Goal: Communication & Community: Answer question/provide support

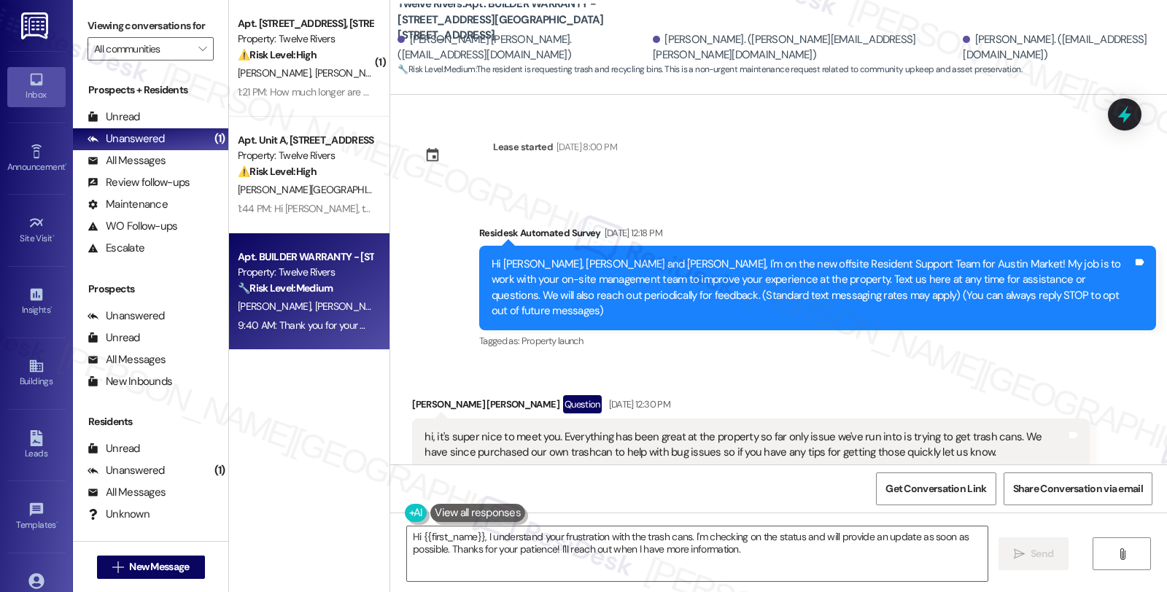
scroll to position [4194, 0]
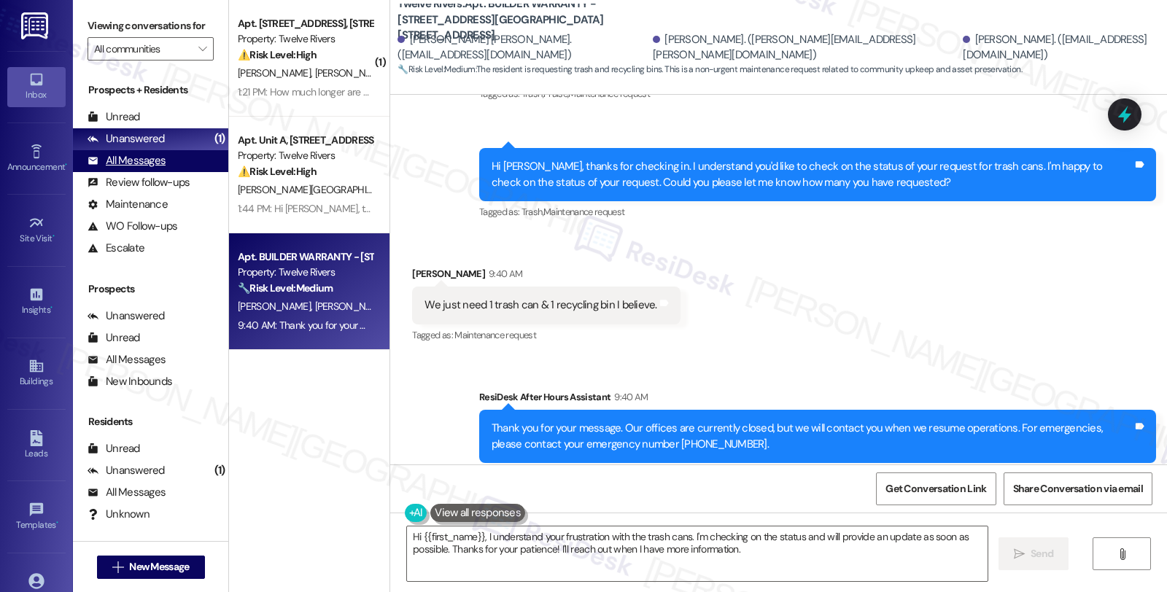
click at [152, 168] on div "All Messages" at bounding box center [126, 160] width 78 height 15
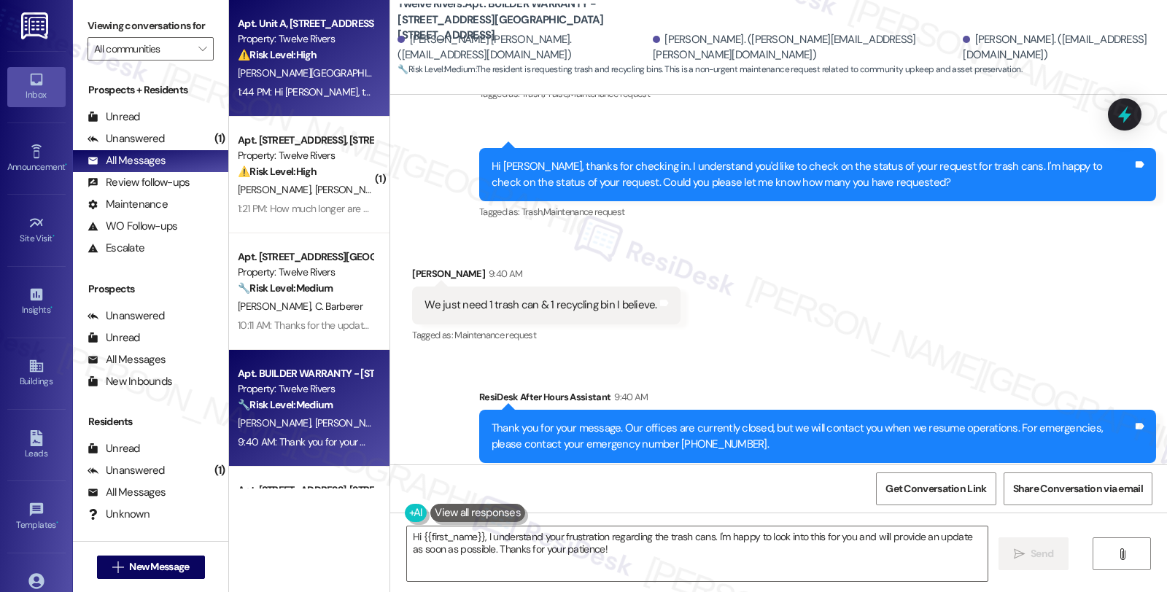
click at [314, 71] on div "[PERSON_NAME][GEOGRAPHIC_DATA]" at bounding box center [305, 73] width 138 height 18
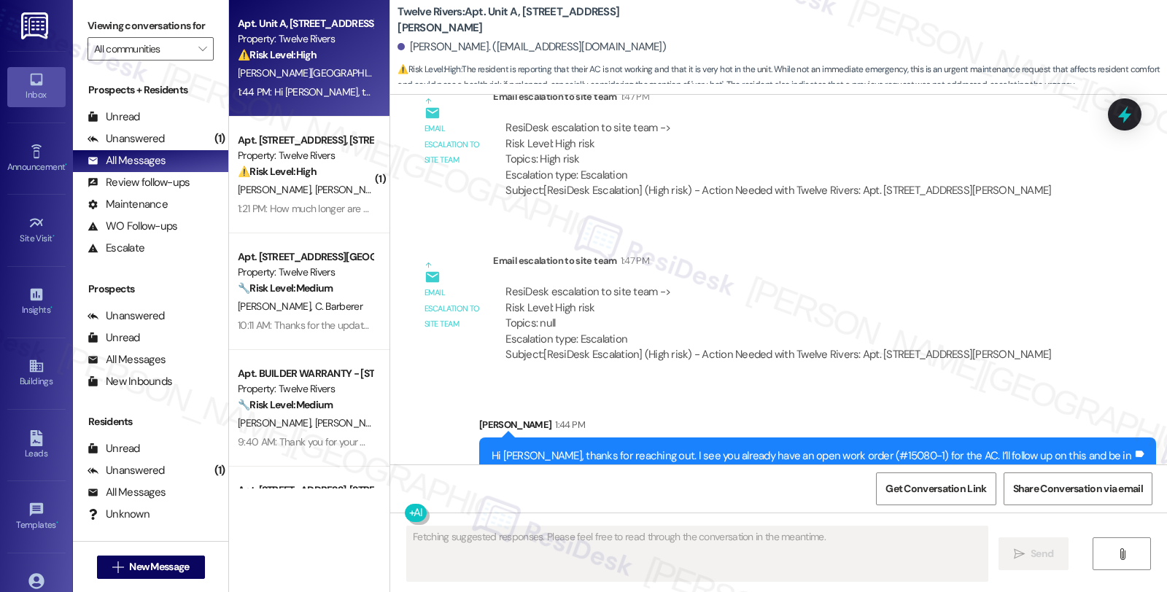
scroll to position [2445, 0]
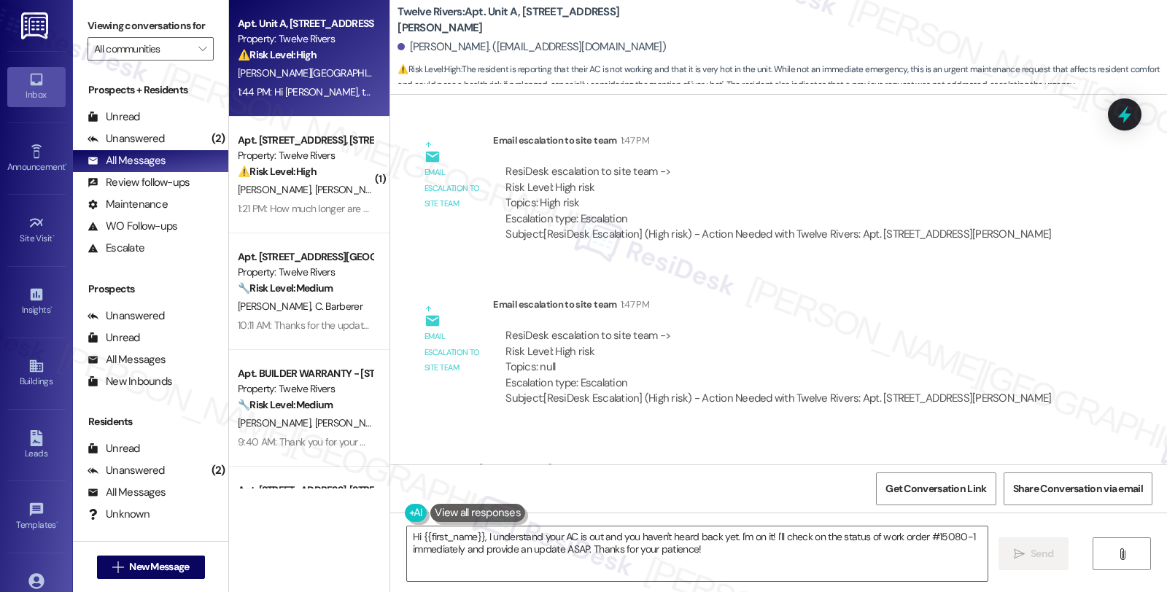
click at [1024, 147] on div "Email escalation to site team 1:47 PM" at bounding box center [778, 143] width 570 height 20
click at [1123, 120] on icon at bounding box center [1124, 114] width 19 height 19
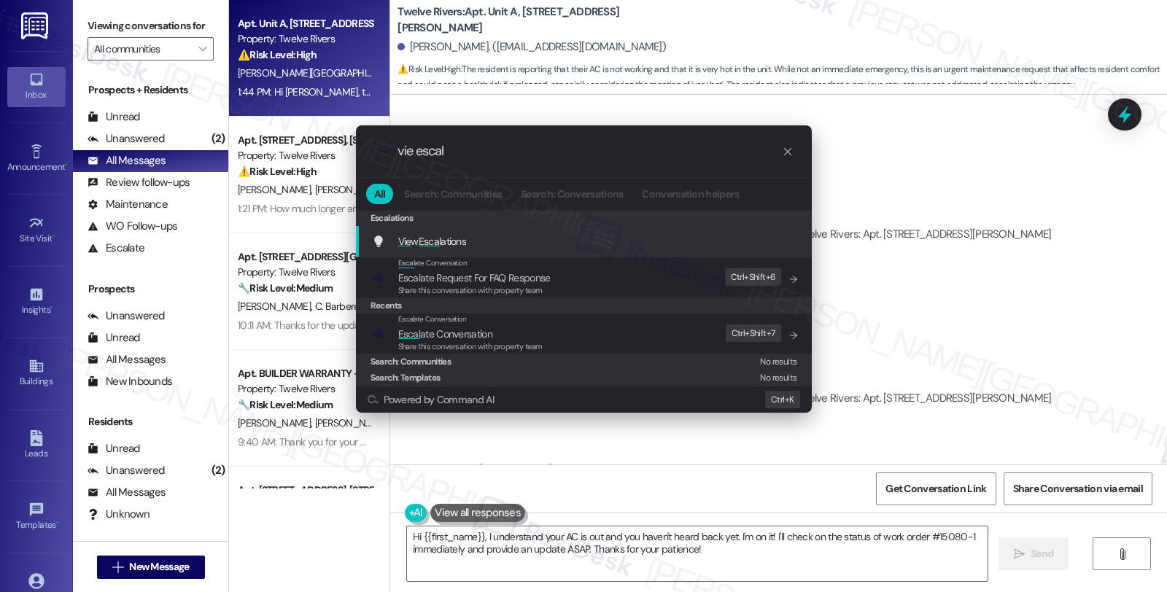
click at [462, 241] on span "Vie w Escal ations" at bounding box center [432, 241] width 69 height 13
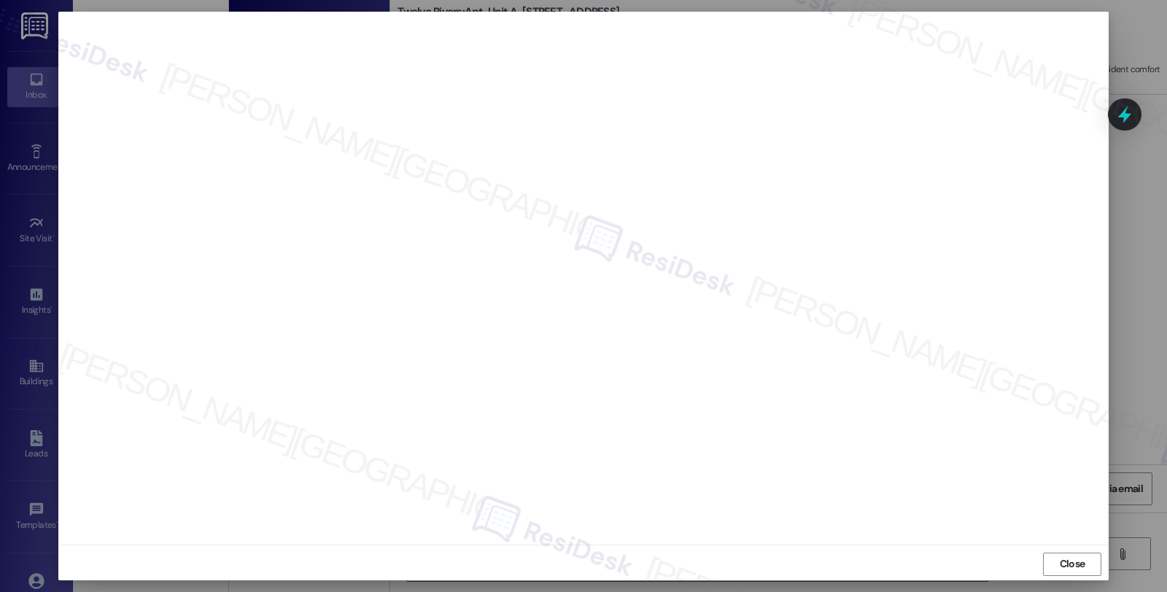
scroll to position [2, 0]
click at [1083, 563] on span "Close" at bounding box center [1071, 561] width 31 height 15
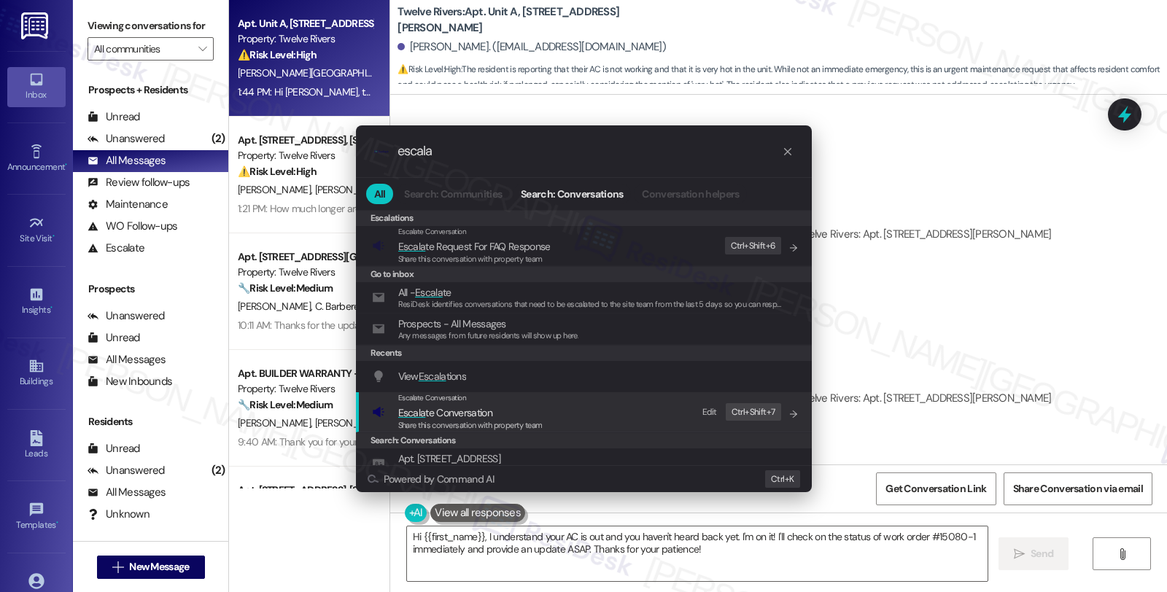
type input "escala"
click at [464, 411] on span "Escala te Conversation" at bounding box center [445, 412] width 94 height 13
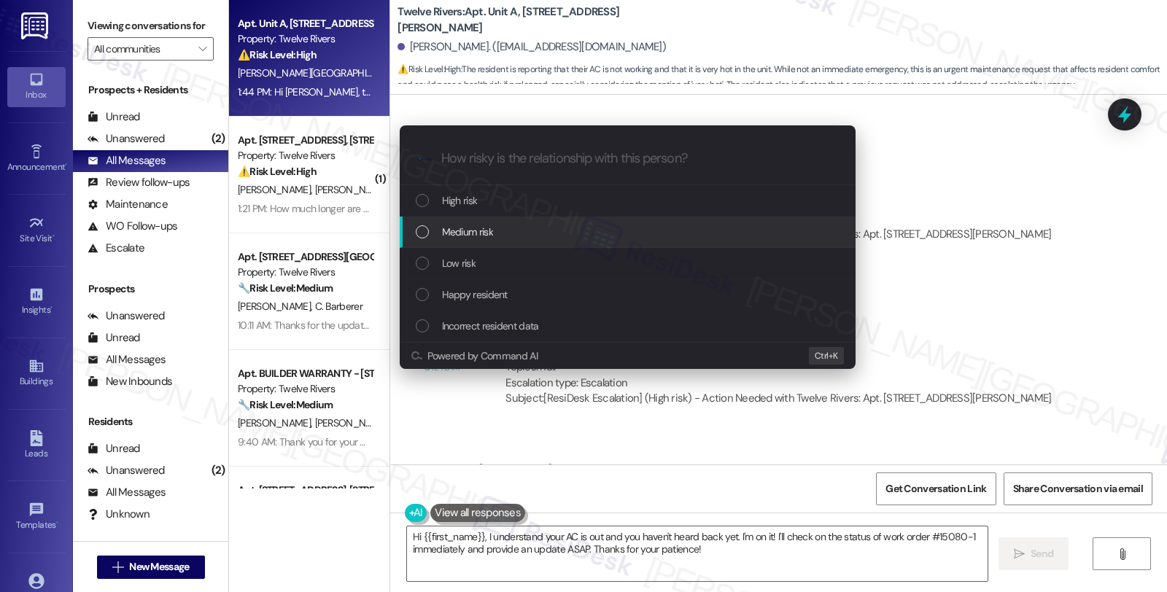
drag, startPoint x: 490, startPoint y: 236, endPoint x: 601, endPoint y: 238, distance: 110.8
click at [601, 238] on div "Medium risk" at bounding box center [629, 232] width 427 height 16
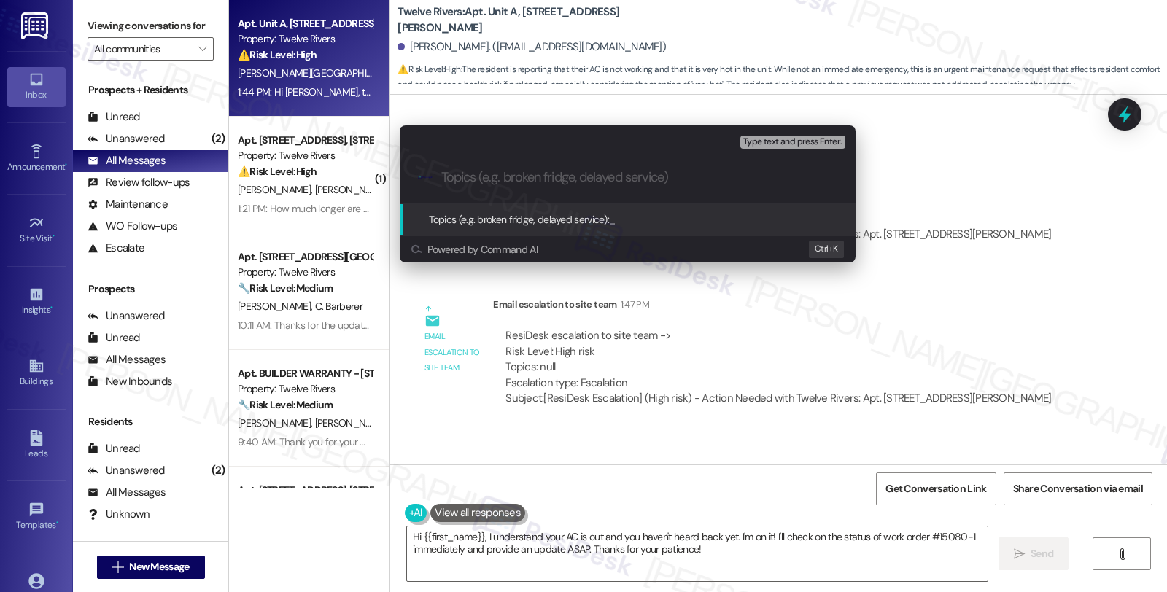
click at [960, 202] on div "Escalate Conversation Medium risk Topics (e.g. broken fridge, delayed service) …" at bounding box center [583, 296] width 1167 height 592
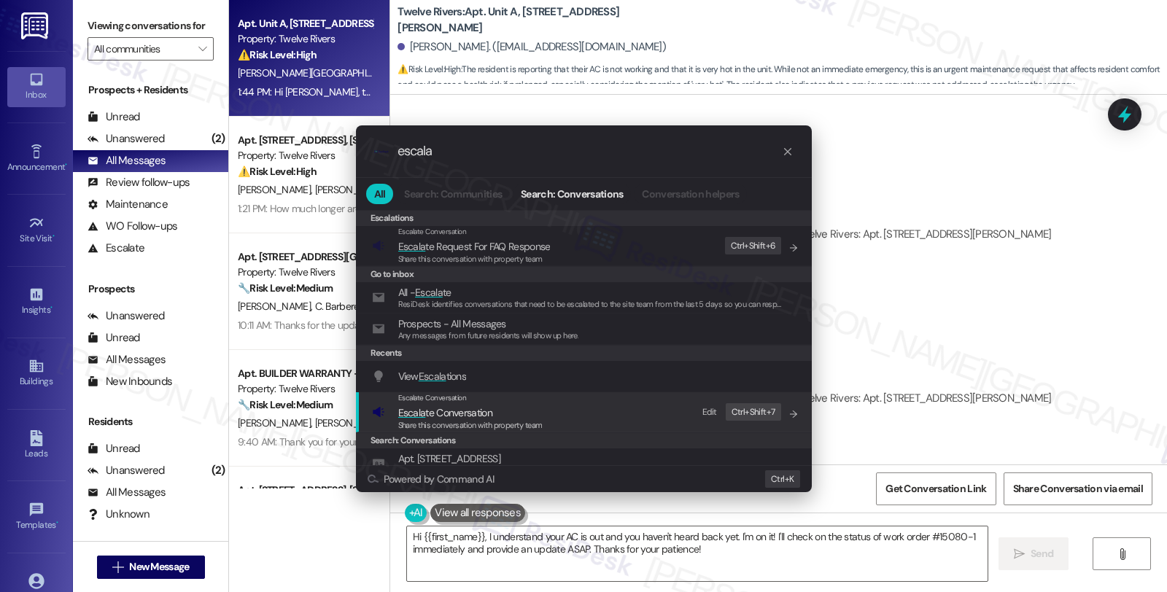
type input "escala"
click at [462, 412] on span "Escala te Conversation" at bounding box center [445, 412] width 94 height 13
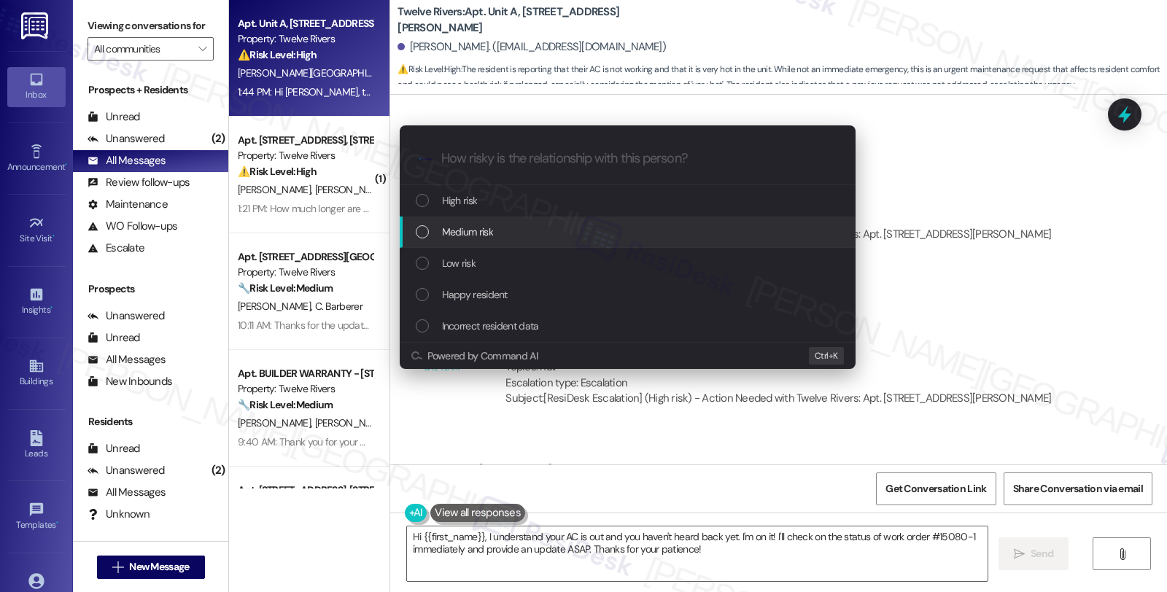
click at [523, 227] on div "Medium risk" at bounding box center [629, 232] width 427 height 16
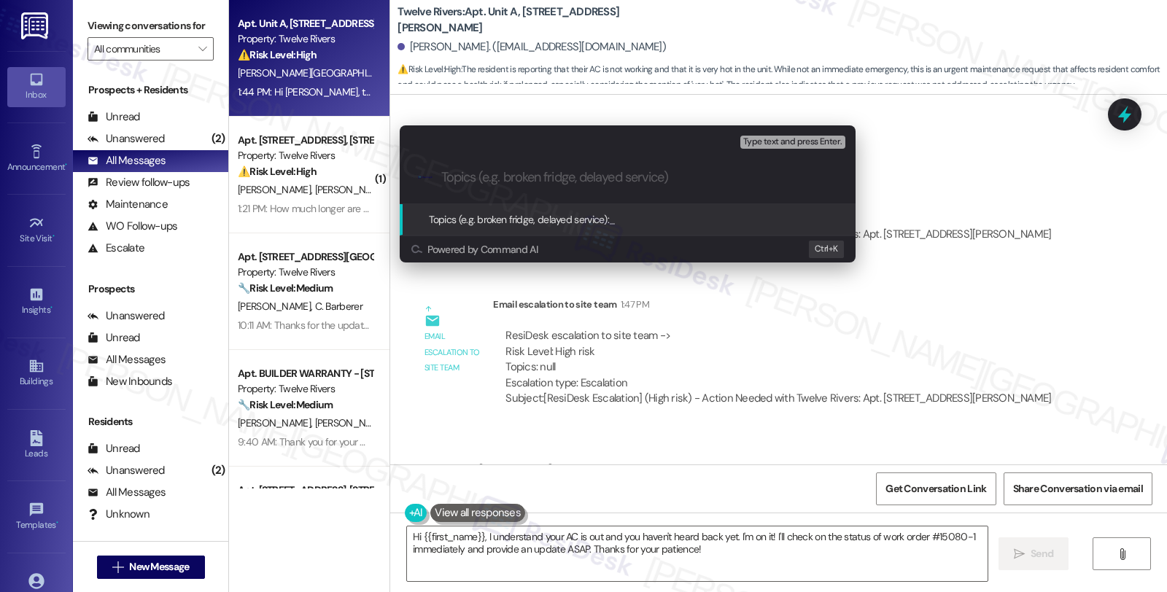
click at [907, 317] on div "Escalate Conversation Medium risk Topics (e.g. broken fridge, delayed service) …" at bounding box center [583, 296] width 1167 height 592
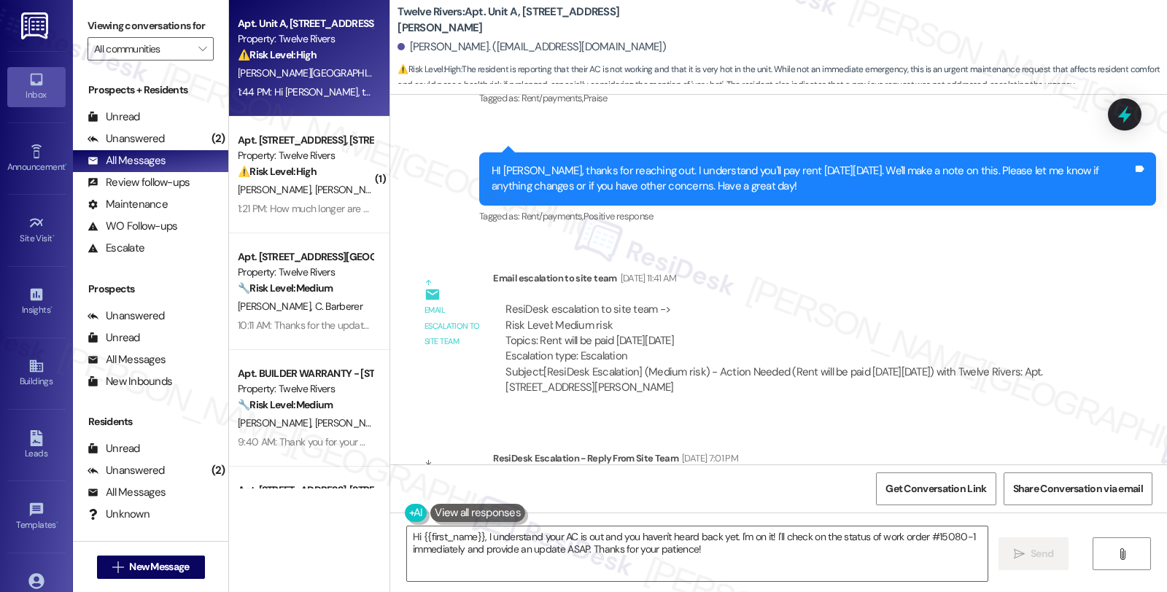
scroll to position [744, 0]
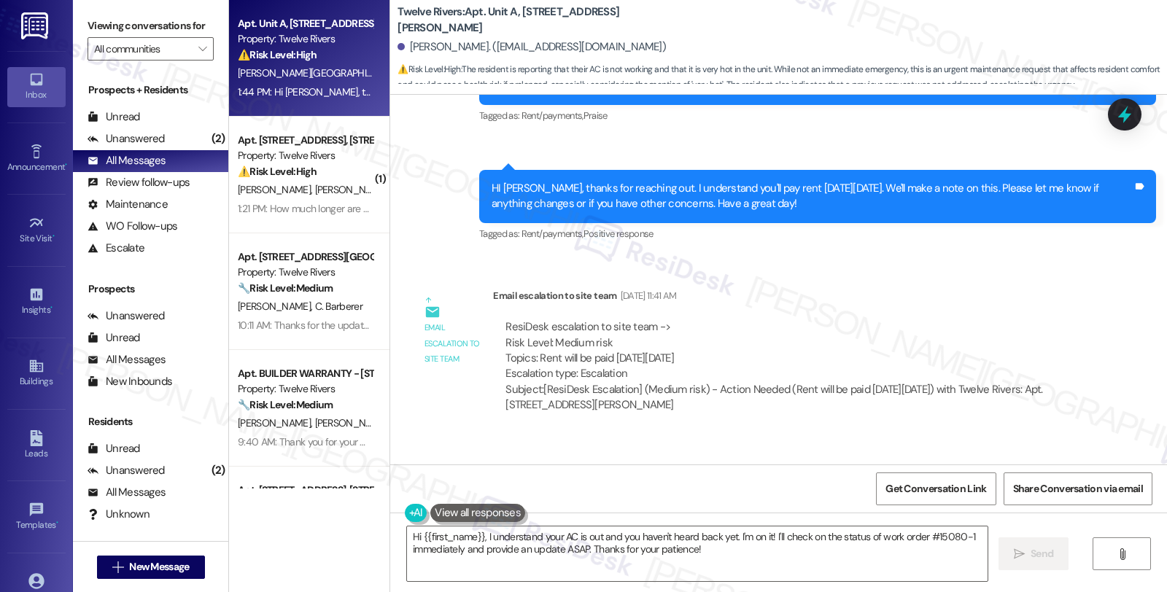
click at [1026, 306] on div "Email escalation to site team [DATE] 11:41 AM" at bounding box center [791, 298] width 596 height 20
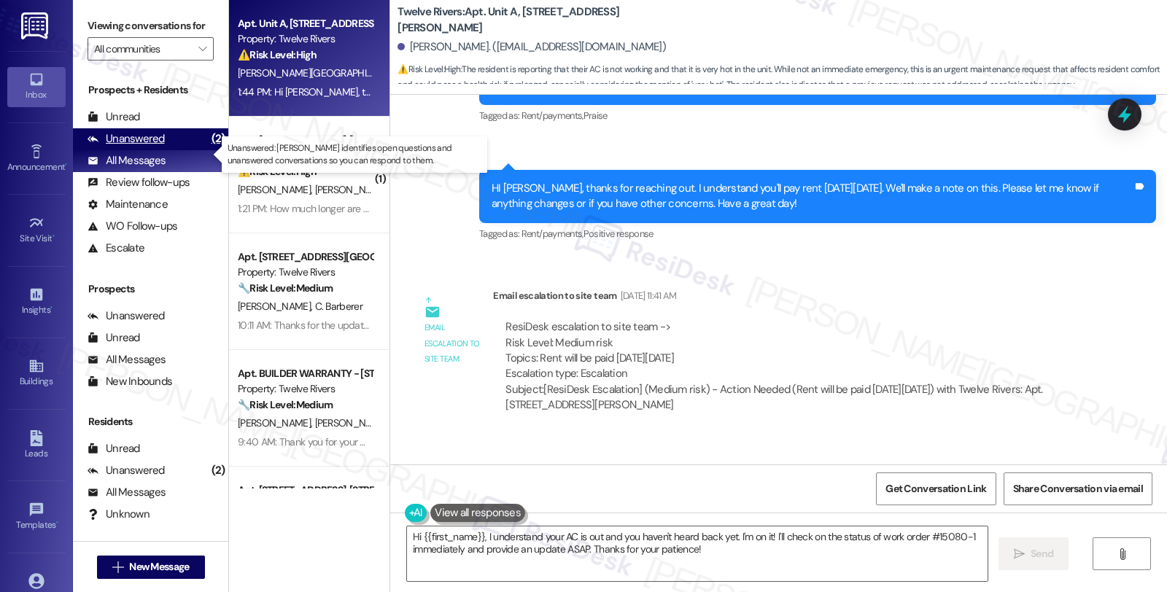
click at [157, 147] on div "Unanswered" at bounding box center [125, 138] width 77 height 15
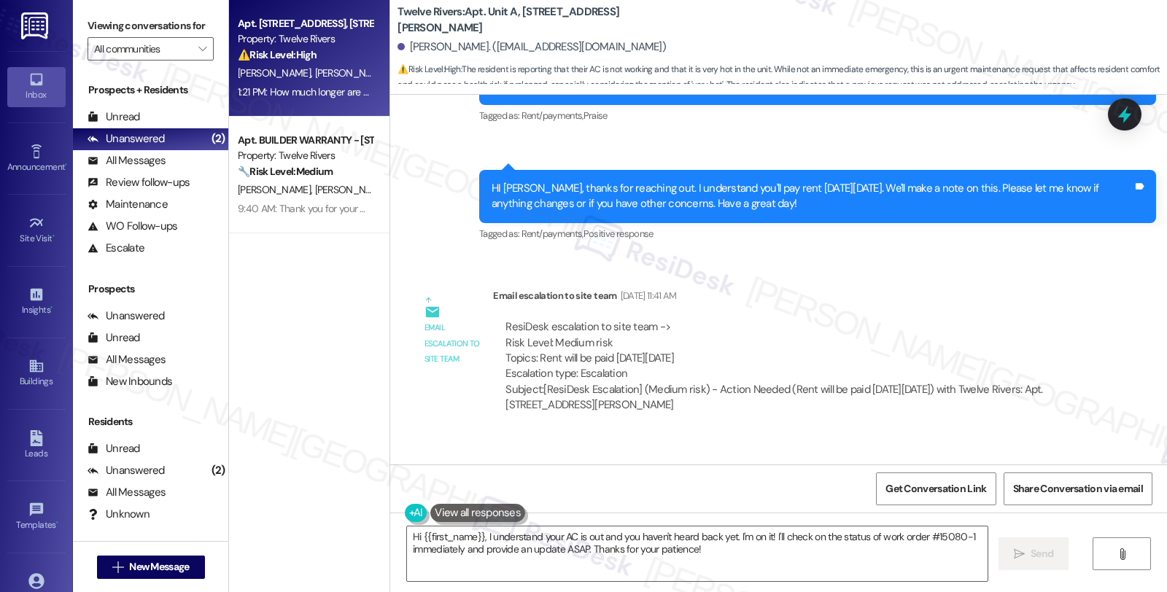
click at [318, 54] on div "⚠️ Risk Level: High The resident is complaining about a security issue (door we…" at bounding box center [305, 54] width 135 height 15
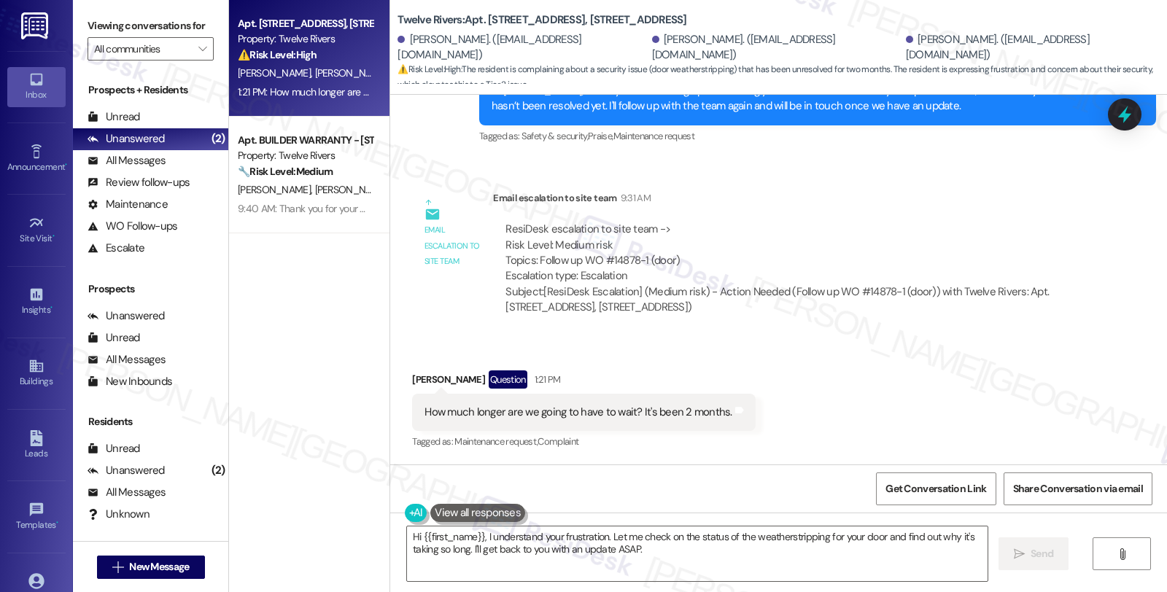
scroll to position [14020, 0]
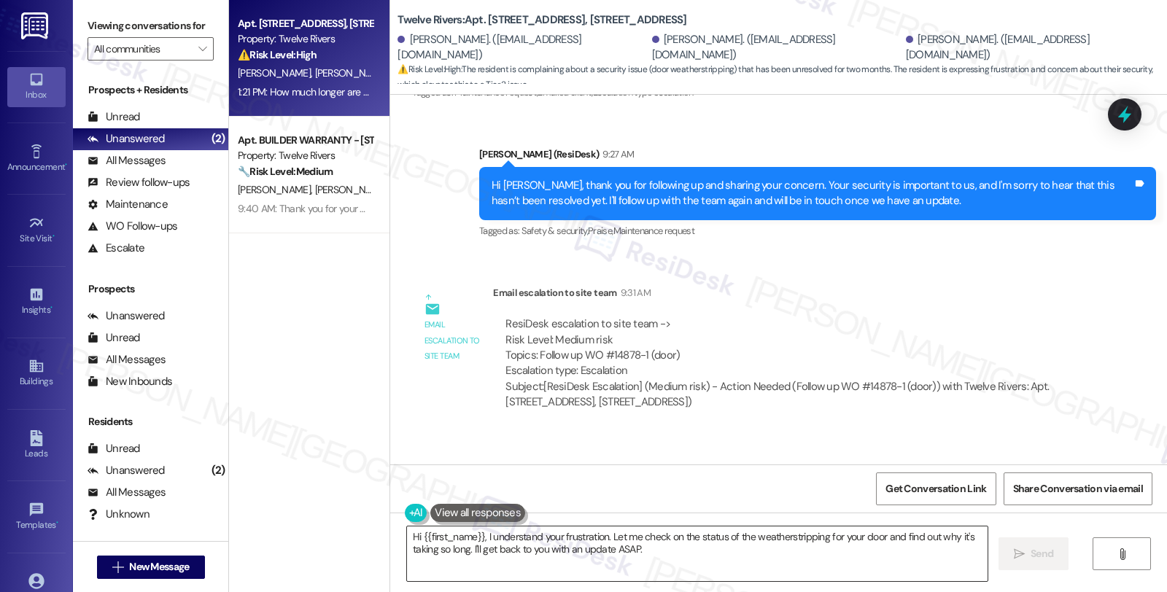
click at [726, 561] on textarea "Hi {{first_name}}, I understand your frustration. Let me check on the status of…" at bounding box center [697, 553] width 580 height 55
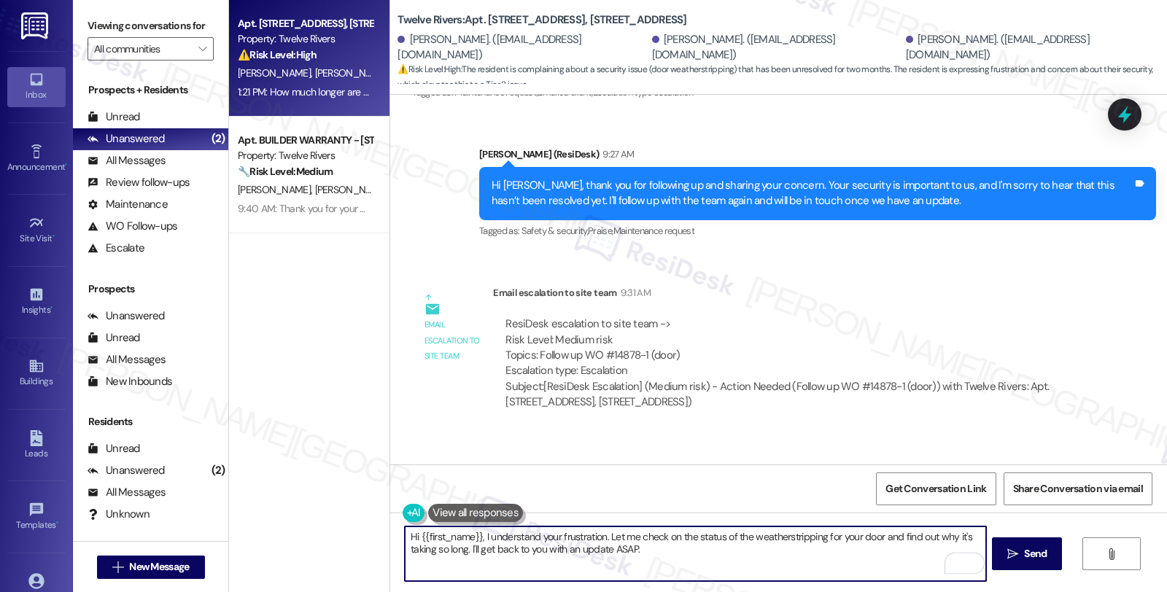
type textarea "Hi {{first_name}}, I understand your frustration. Let me check on the status of…"
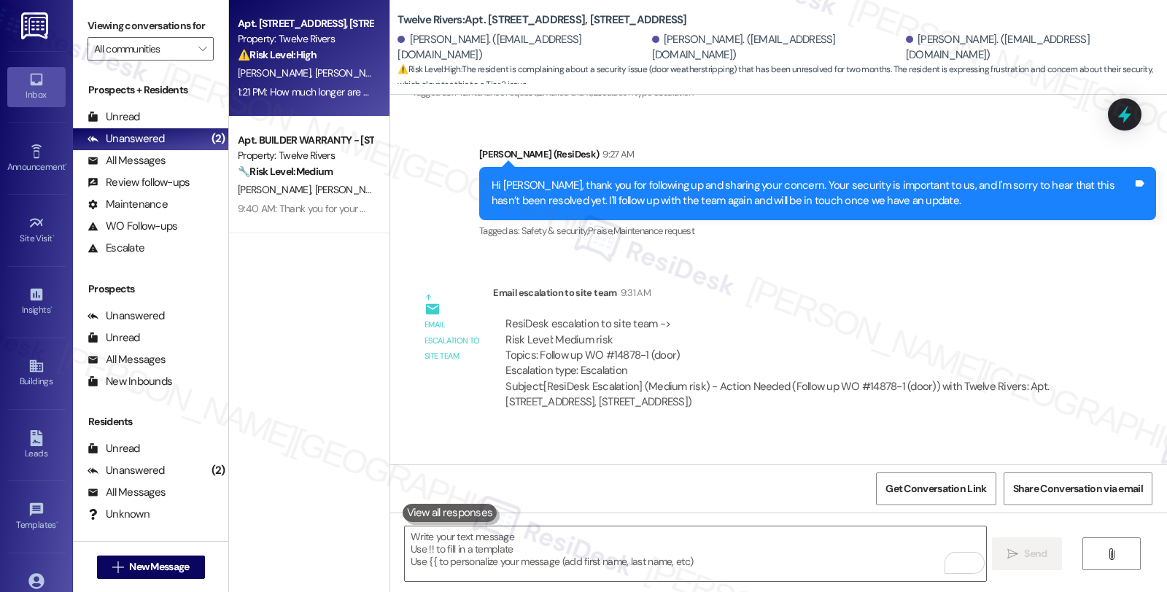
click at [944, 432] on div "Received via SMS [PERSON_NAME] Question 1:21 PM How much longer are we going to…" at bounding box center [778, 495] width 776 height 126
